Goal: Information Seeking & Learning: Learn about a topic

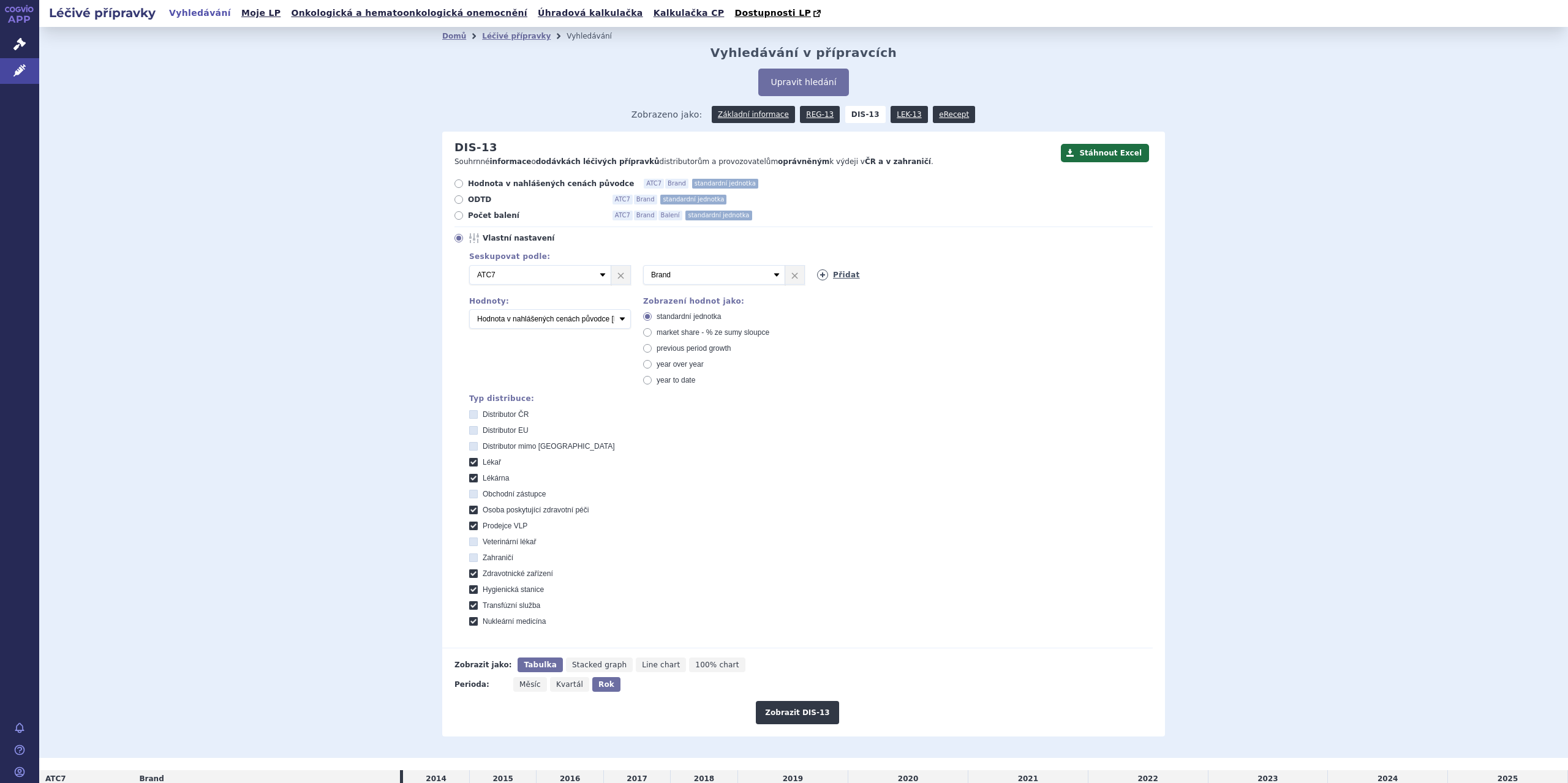
click at [849, 277] on link "Přidat" at bounding box center [839, 274] width 43 height 11
click at [947, 279] on select "Vyberte groupování ATC3 ATC5 ATC7 Brand Balení SÚKL kód MAH VPOIS Referenční sk…" at bounding box center [888, 274] width 142 height 20
select select "package"
click at [817, 265] on select "Vyberte groupování ATC3 ATC5 ATC7 Brand Balení SÚKL kód MAH VPOIS Referenční sk…" at bounding box center [888, 274] width 142 height 20
click at [793, 708] on button "Zobrazit DIS-13" at bounding box center [797, 712] width 83 height 23
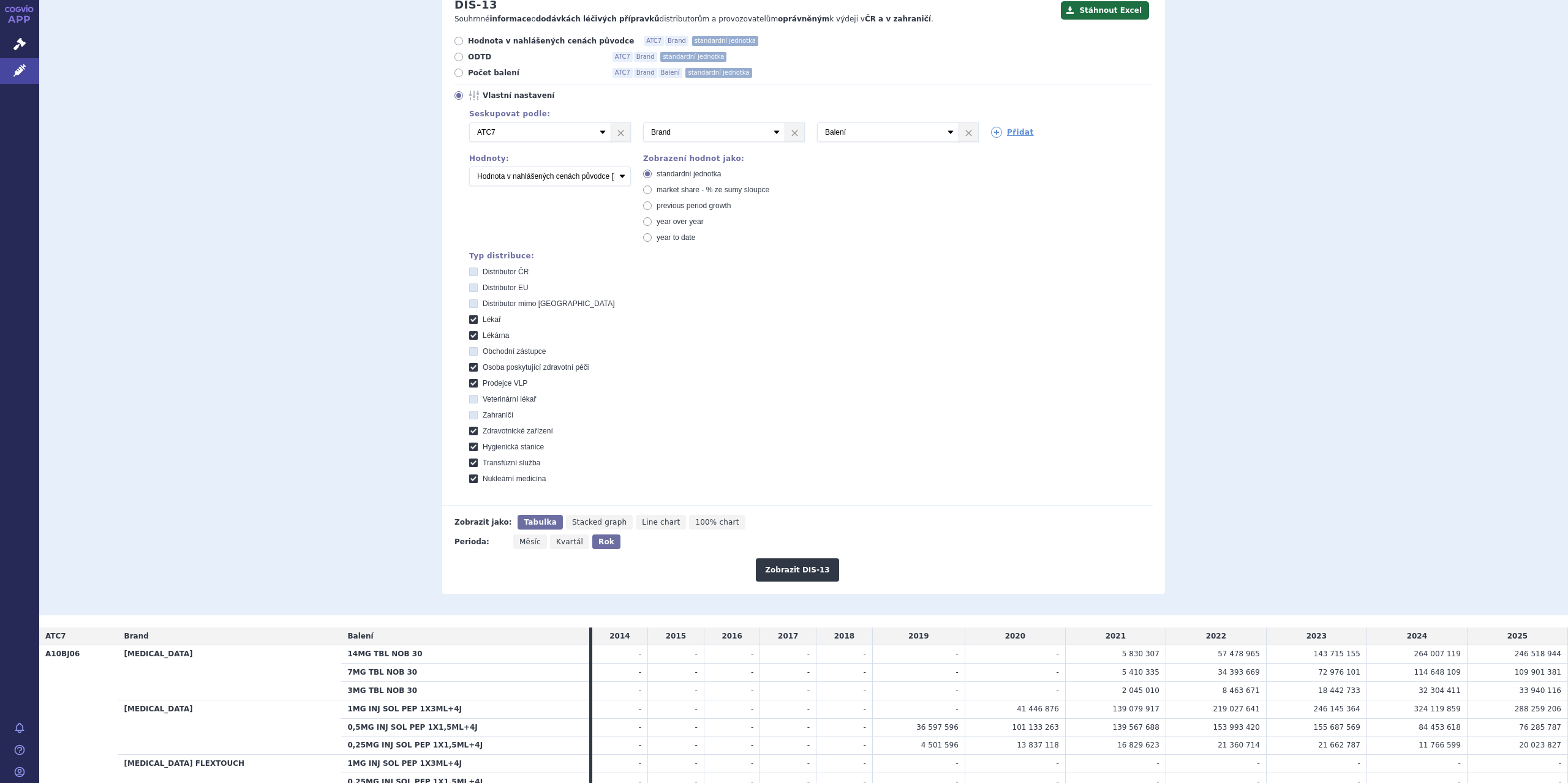
scroll to position [271, 0]
